Goal: Complete application form

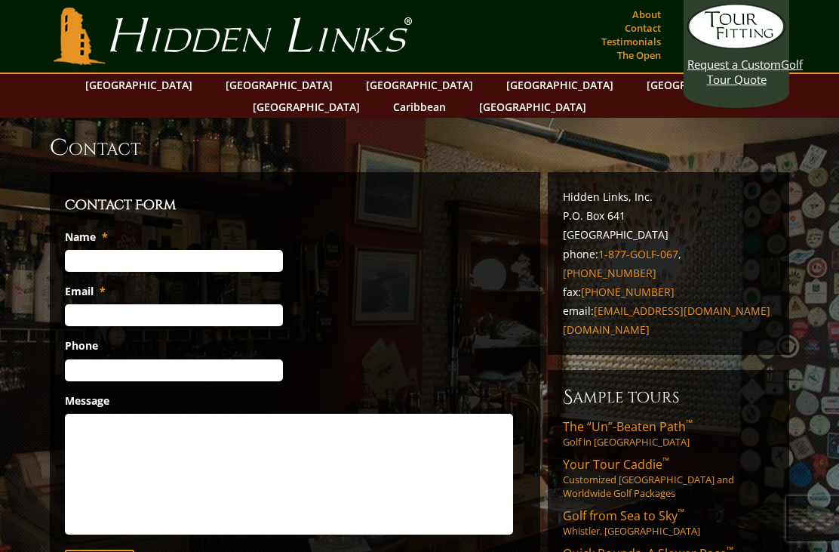
click at [183, 250] on input "Name *" at bounding box center [174, 261] width 218 height 22
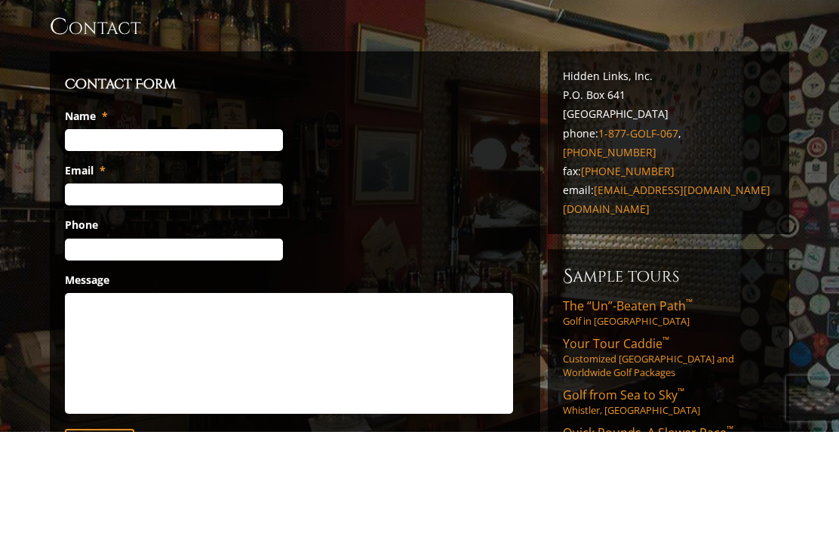
type input "[PERSON_NAME]"
type input "ga"
type input "[EMAIL_ADDRESS][DOMAIN_NAME]"
type input "(___) ___-____"
type input "[PHONE_NUMBER]"
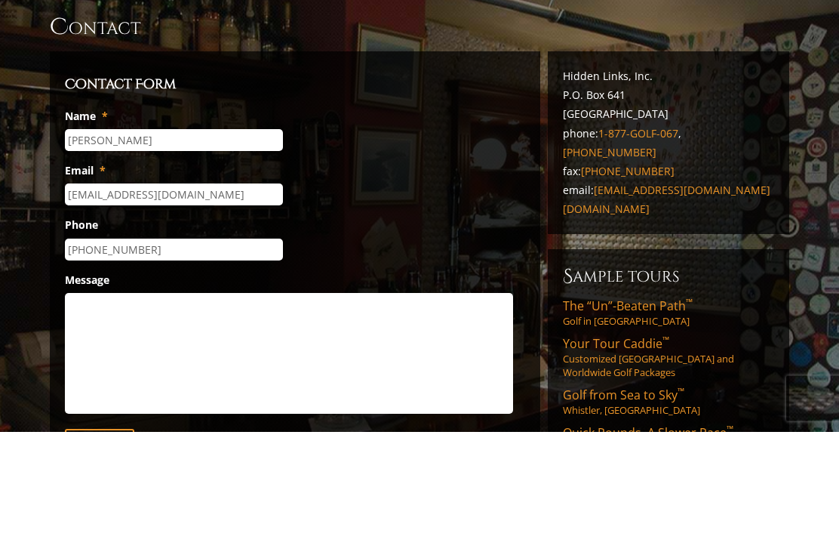
scroll to position [121, 0]
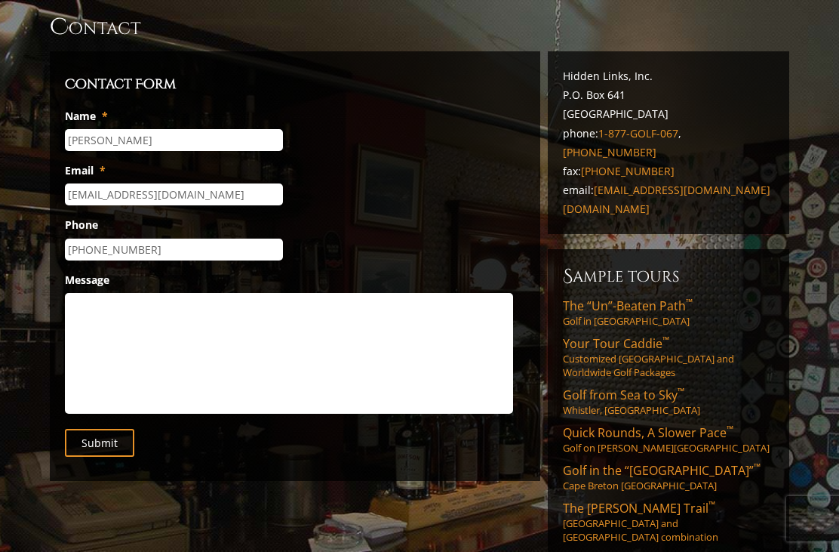
click at [279, 300] on textarea "Message" at bounding box center [289, 353] width 448 height 121
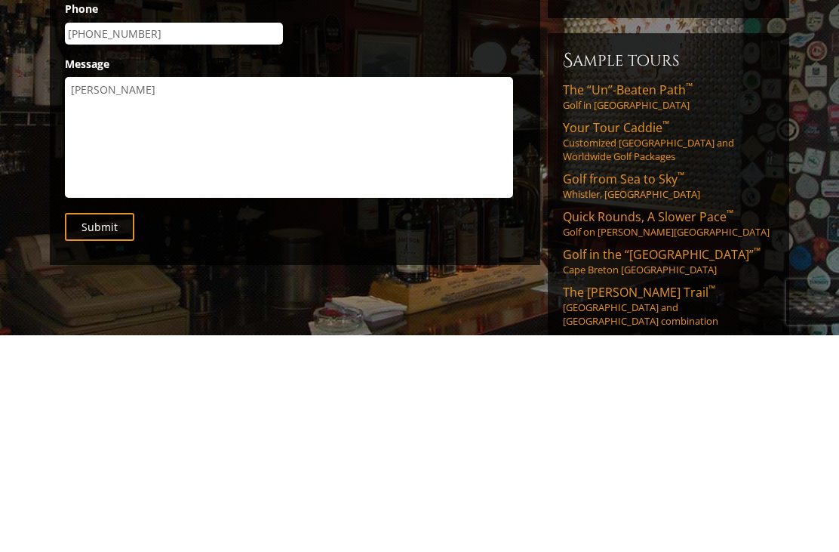
click at [92, 294] on textarea "[PERSON_NAME]" at bounding box center [289, 354] width 448 height 121
click at [187, 294] on textarea "[PERSON_NAME]" at bounding box center [289, 354] width 448 height 121
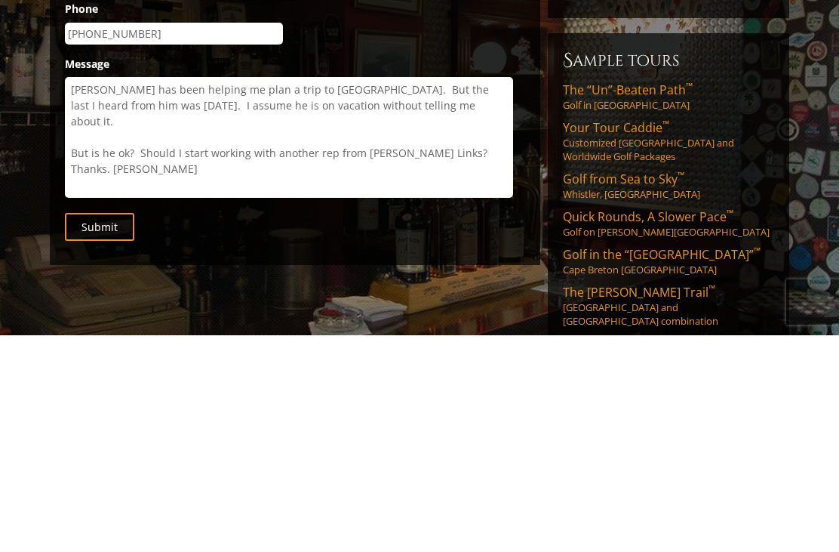
click at [463, 294] on textarea "[PERSON_NAME] has been helping me plan a trip to [GEOGRAPHIC_DATA]. But the las…" at bounding box center [289, 354] width 448 height 121
click at [381, 294] on textarea "[PERSON_NAME] has been helping me plan a trip to [GEOGRAPHIC_DATA]. But the las…" at bounding box center [289, 354] width 448 height 121
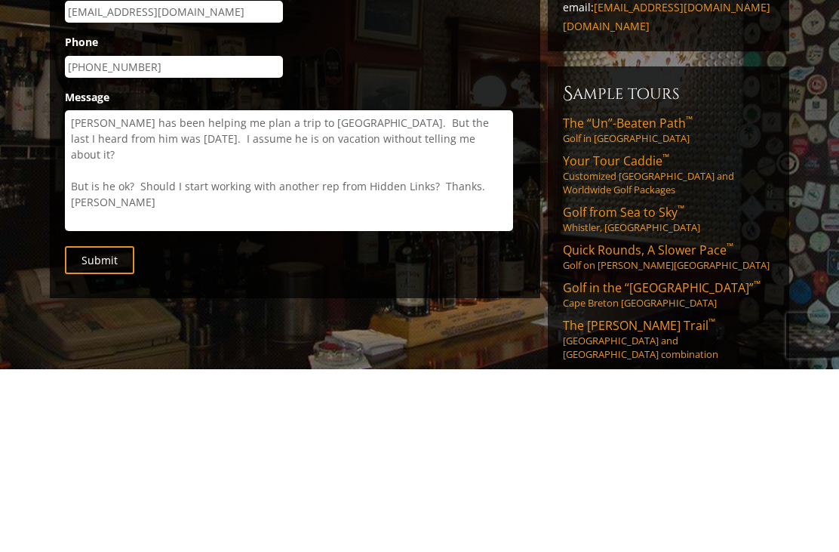
click at [346, 294] on textarea "[PERSON_NAME] has been helping me plan a trip to [GEOGRAPHIC_DATA]. But the las…" at bounding box center [289, 354] width 448 height 121
type textarea "[PERSON_NAME] has been helping me plan a trip to [GEOGRAPHIC_DATA] for [DATE]. …"
click at [119, 429] on input "Submit" at bounding box center [99, 443] width 69 height 28
